Goal: Browse casually: Explore the website without a specific task or goal

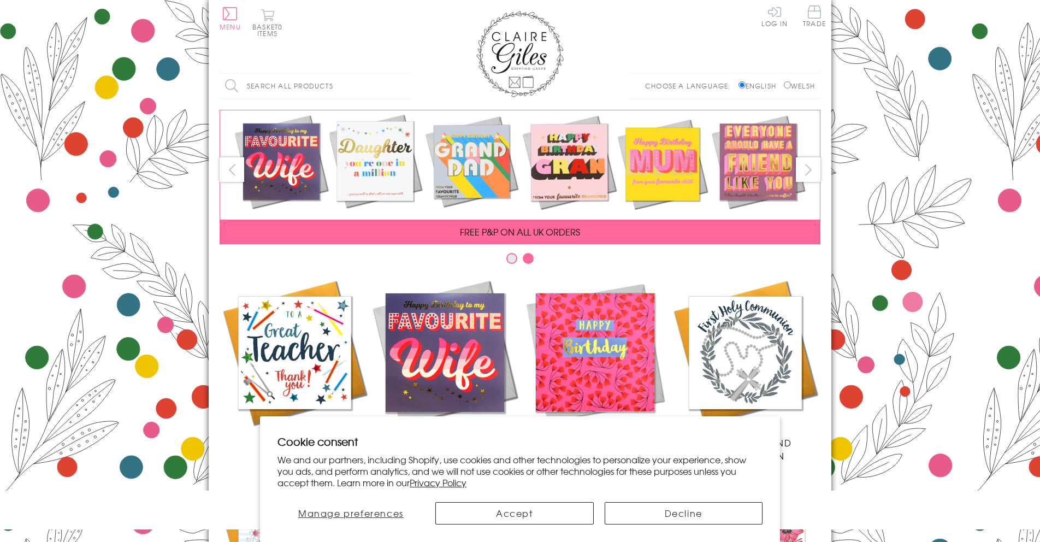
scroll to position [415, 0]
